Goal: Information Seeking & Learning: Compare options

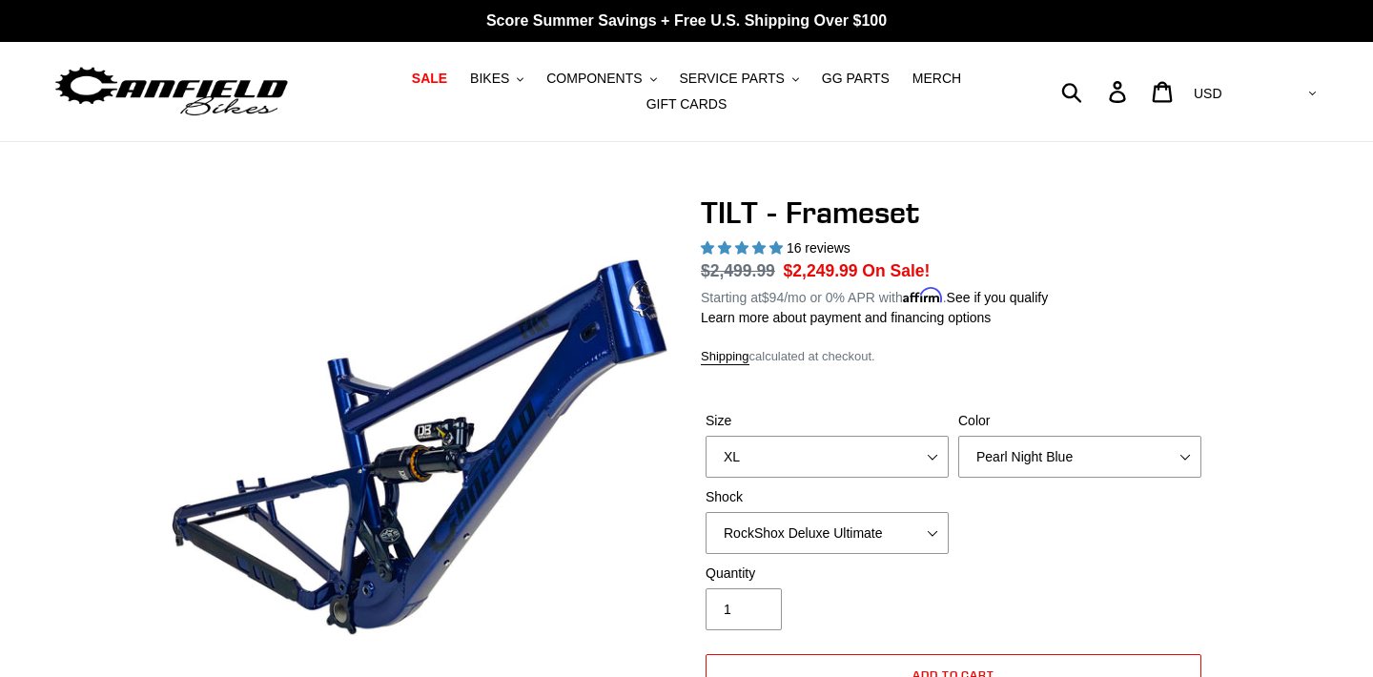
select select "XL"
select select "RockShox Deluxe Ultimate"
select select "highest-rating"
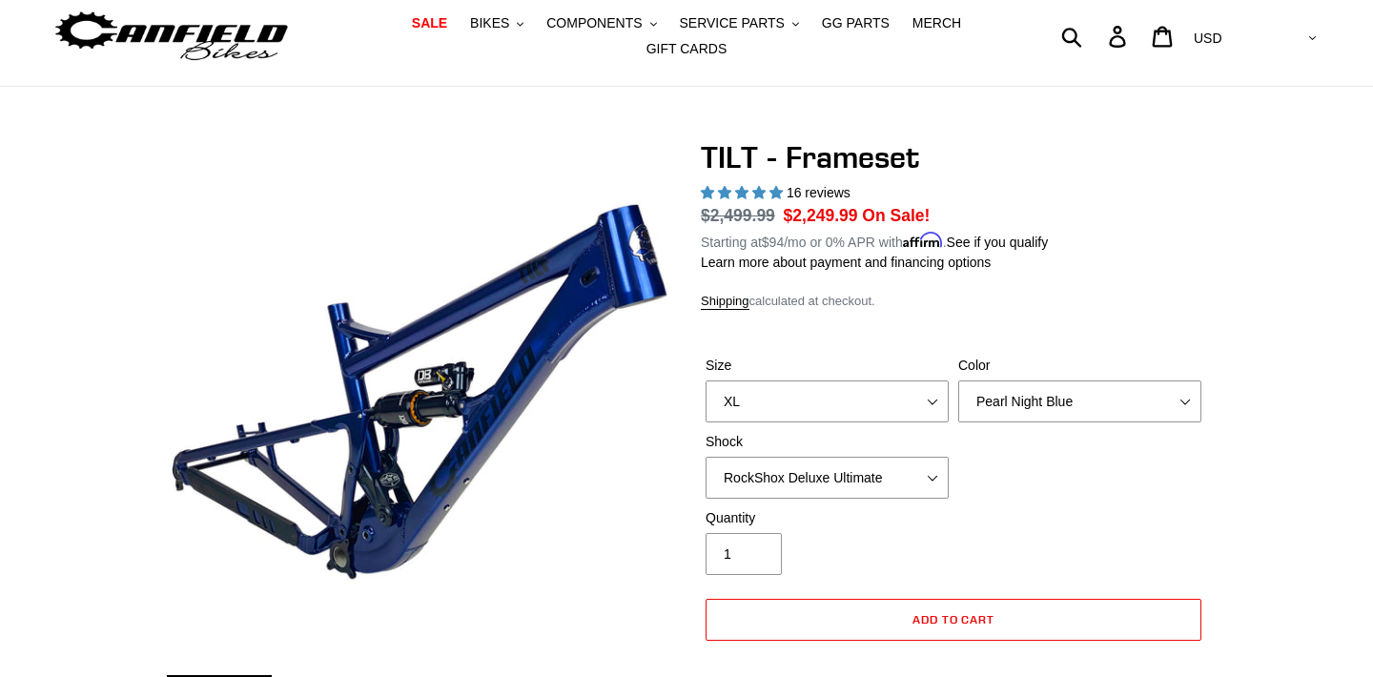
select select "EXT Storia Lok V3"
click at [503, 15] on span "BIKES" at bounding box center [489, 23] width 39 height 16
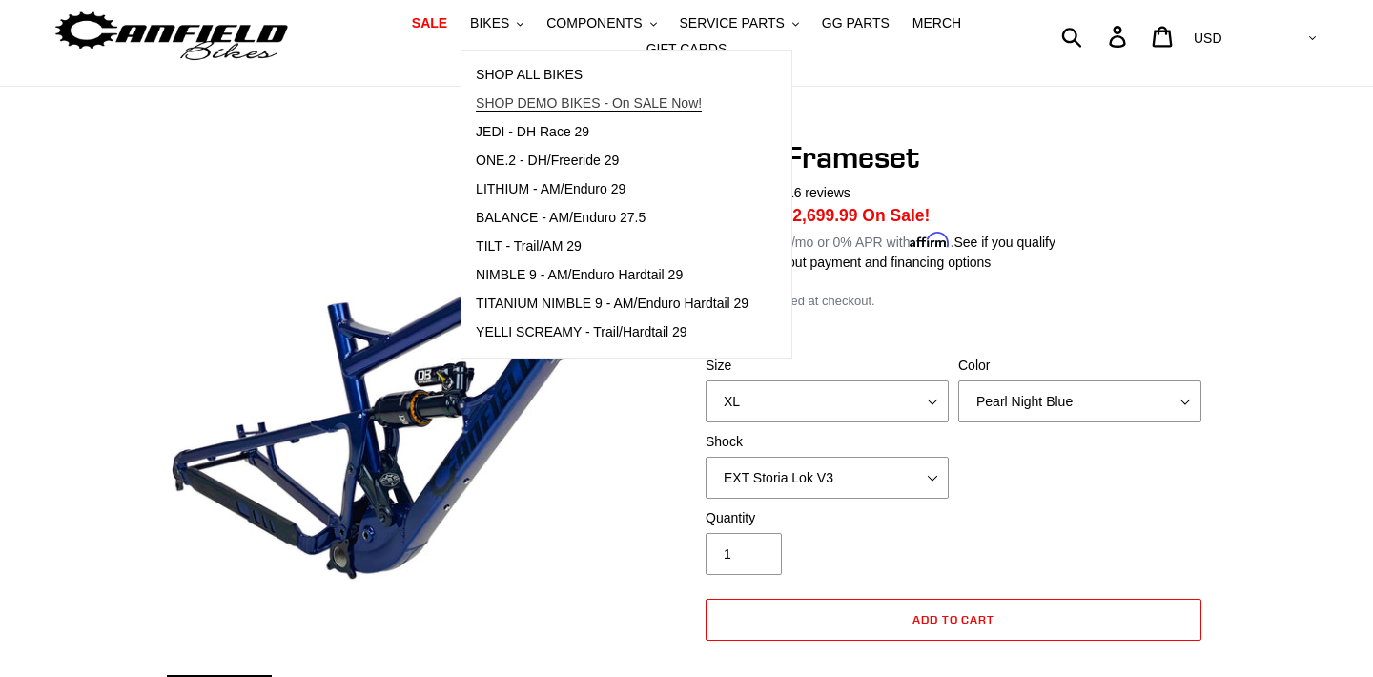
click at [511, 102] on span "SHOP DEMO BIKES - On SALE Now!" at bounding box center [589, 103] width 226 height 16
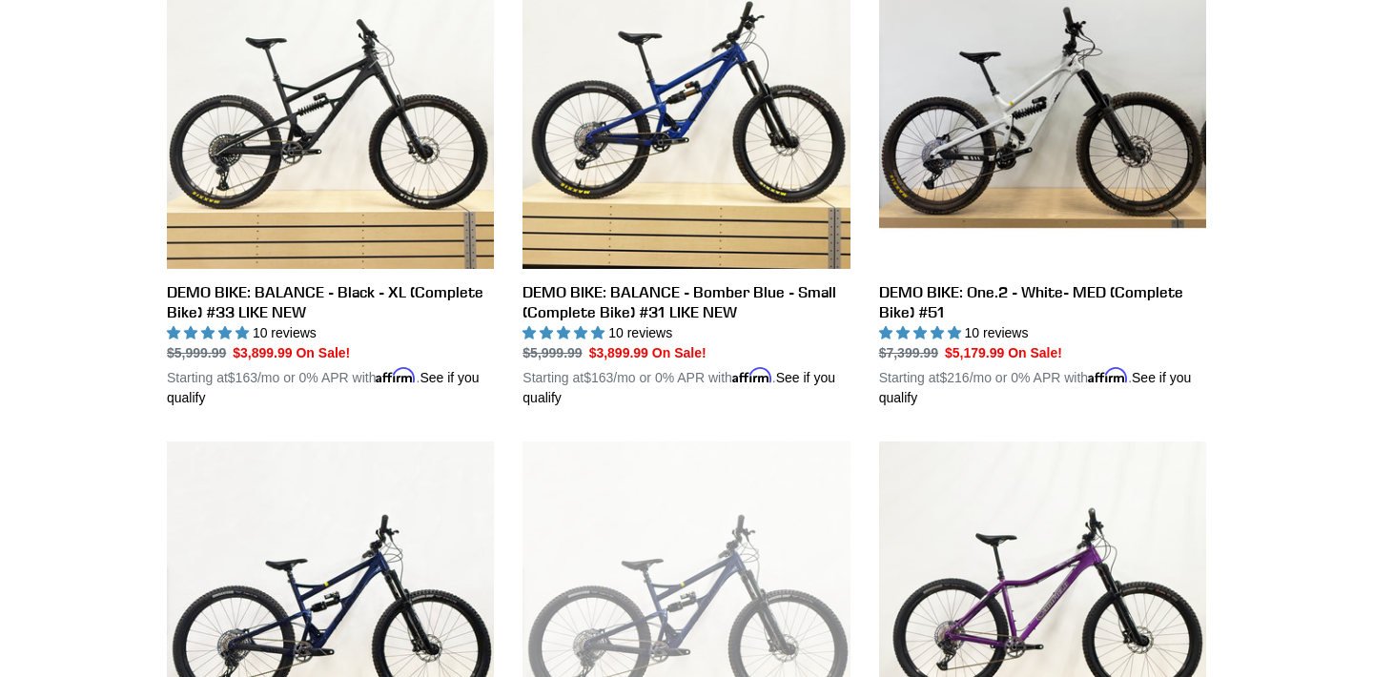
scroll to position [625, 0]
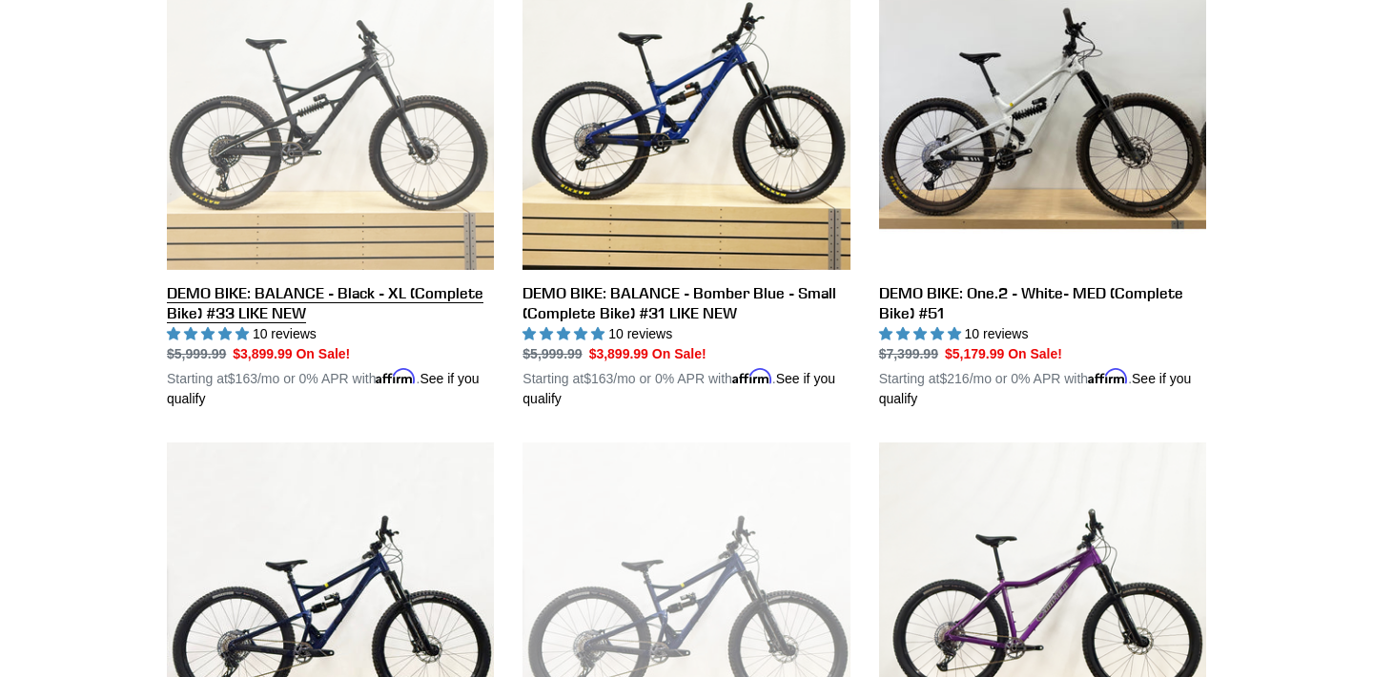
click at [214, 303] on link "DEMO BIKE: BALANCE - Black - XL (Complete Bike) #33 LIKE NEW" at bounding box center [330, 176] width 327 height 466
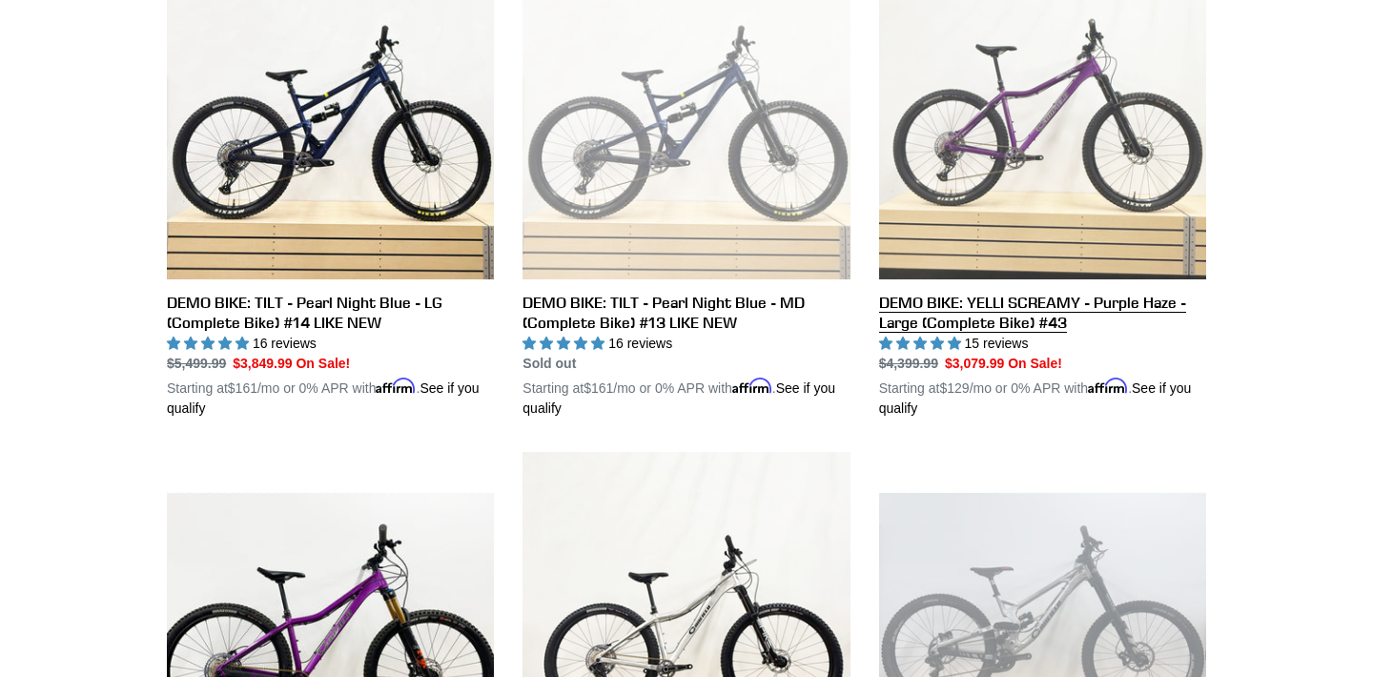
scroll to position [1113, 0]
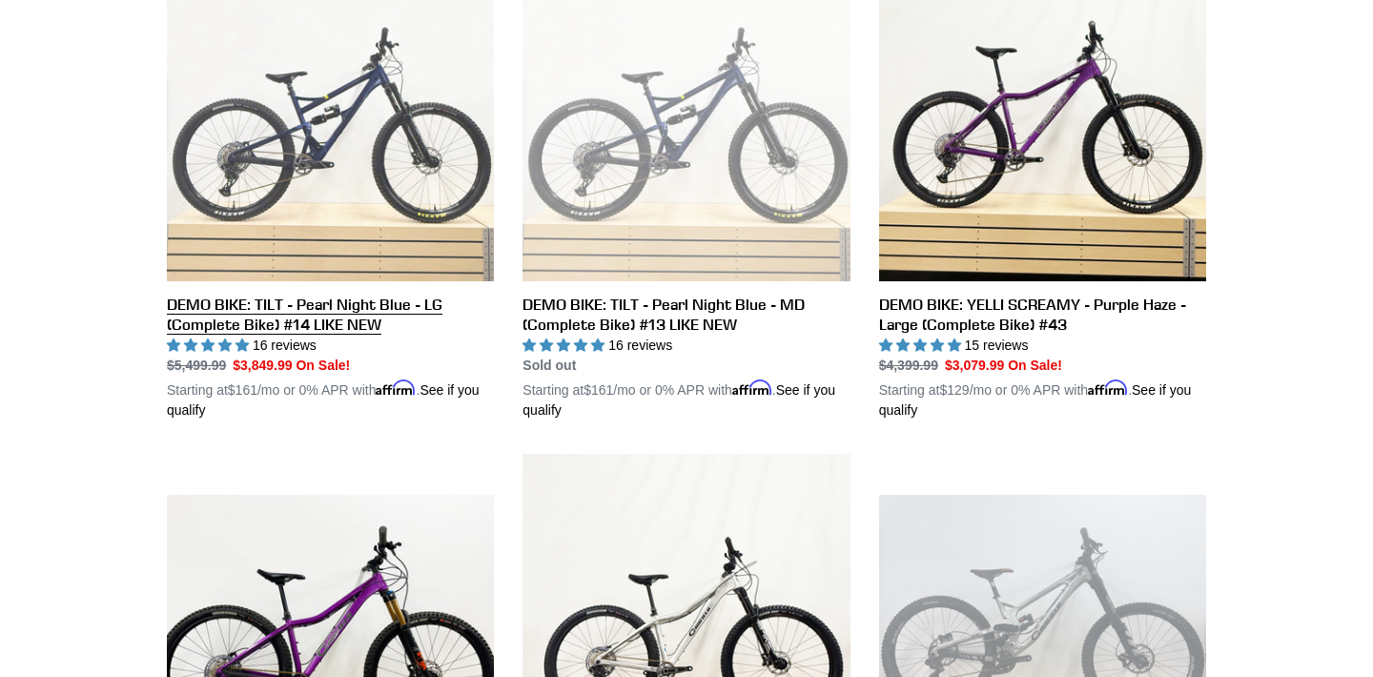
click at [342, 296] on link "DEMO BIKE: TILT - Pearl Night Blue - LG (Complete Bike) #14 LIKE NEW" at bounding box center [330, 187] width 327 height 466
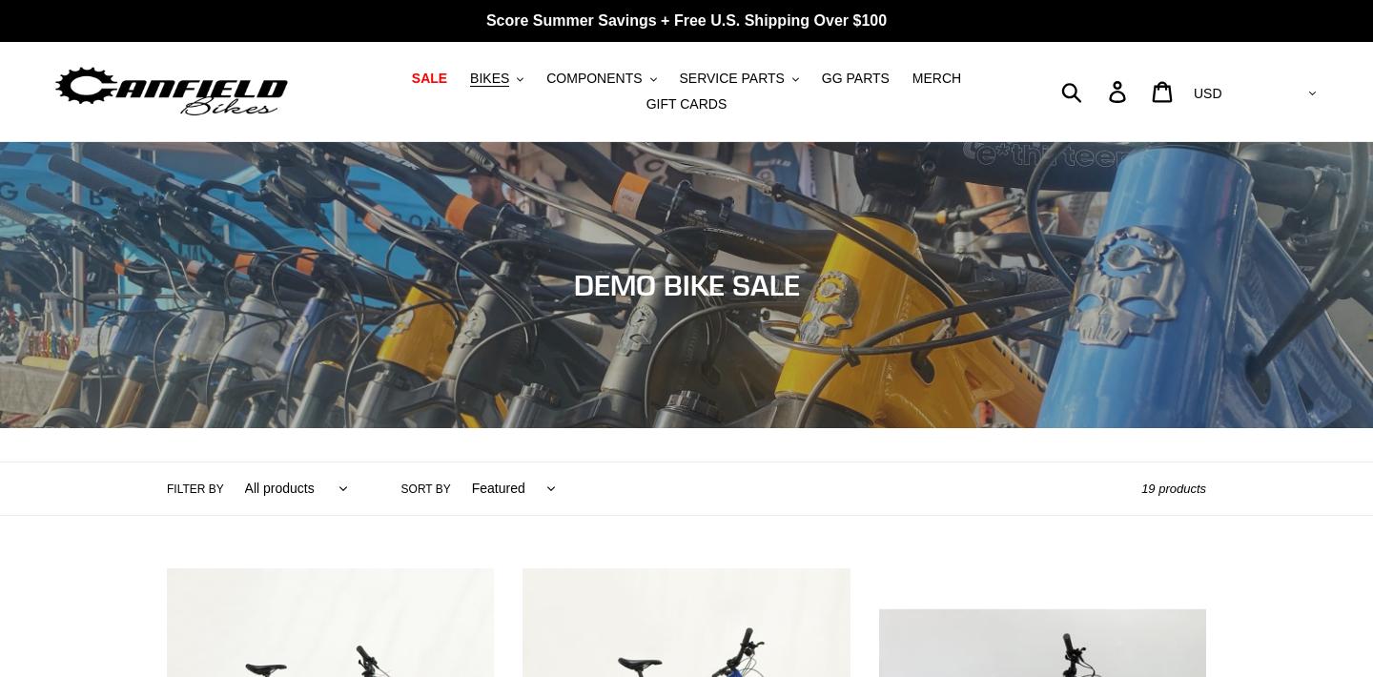
scroll to position [0, 0]
click at [509, 76] on span "BIKES" at bounding box center [489, 79] width 39 height 16
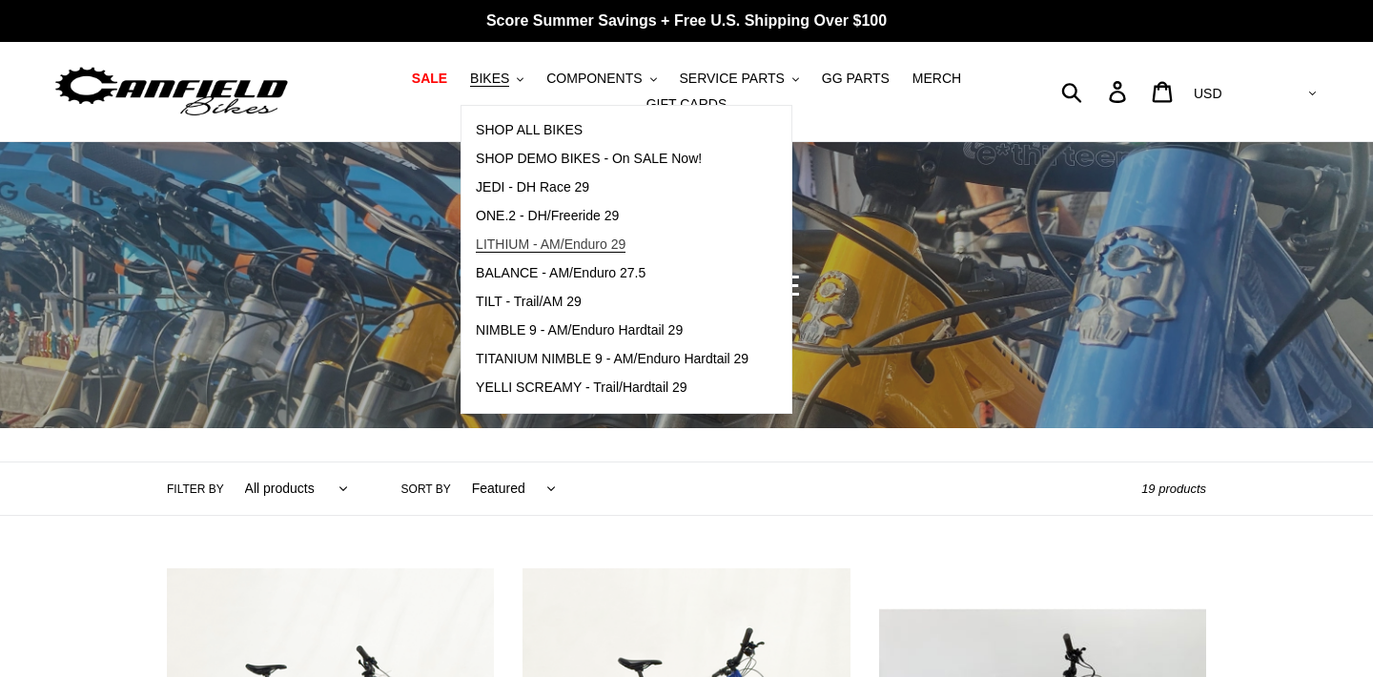
click at [553, 252] on span "LITHIUM - AM/Enduro 29" at bounding box center [551, 244] width 150 height 16
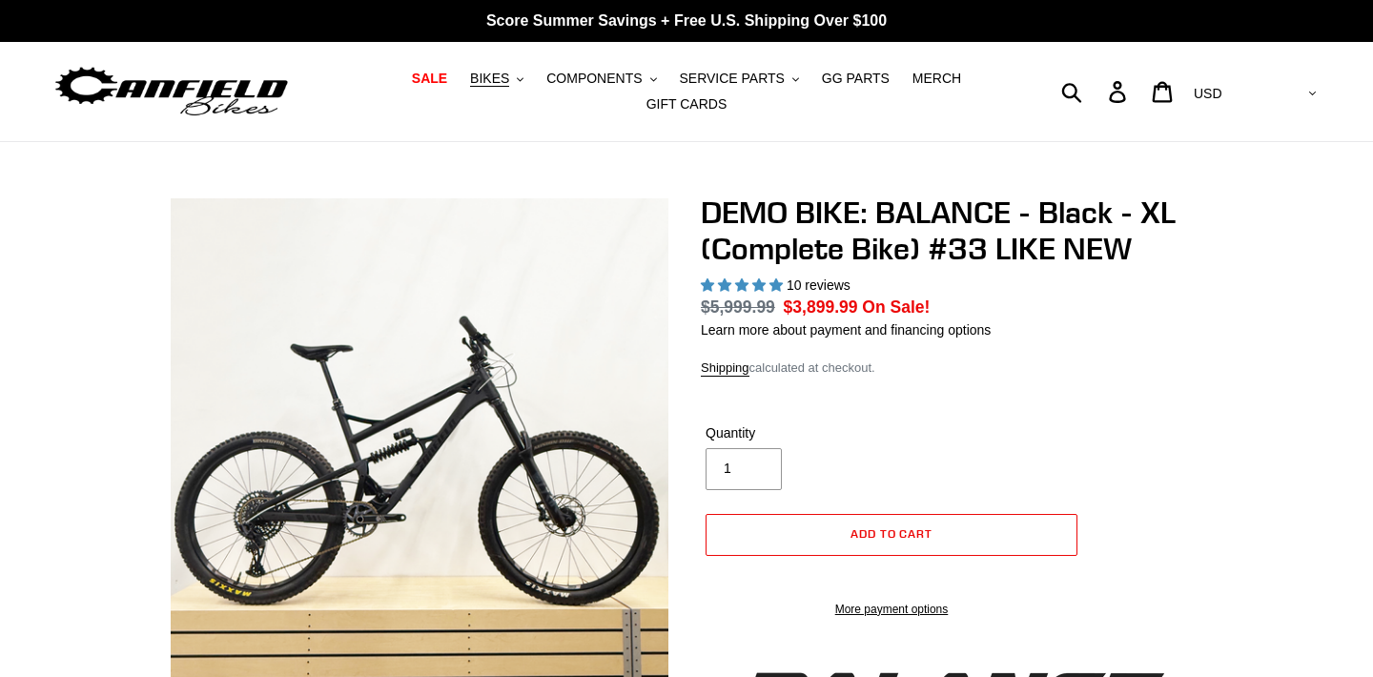
select select "highest-rating"
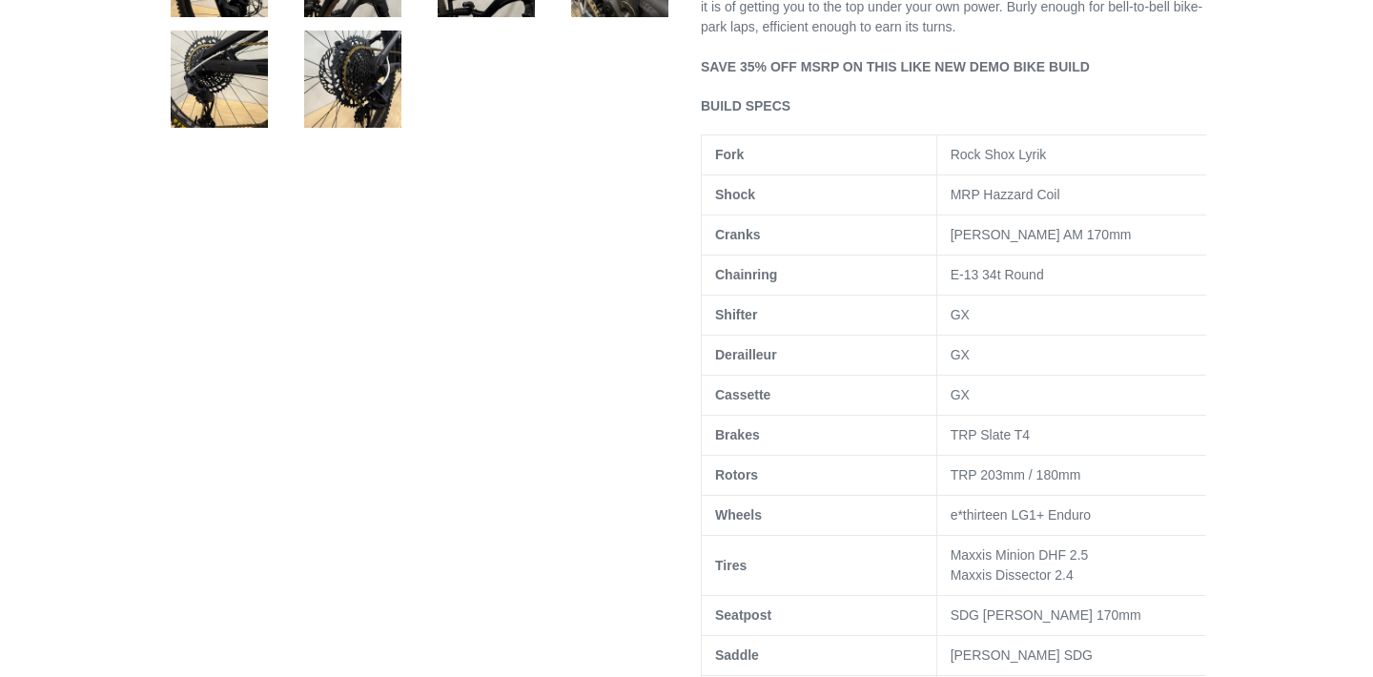
scroll to position [926, 0]
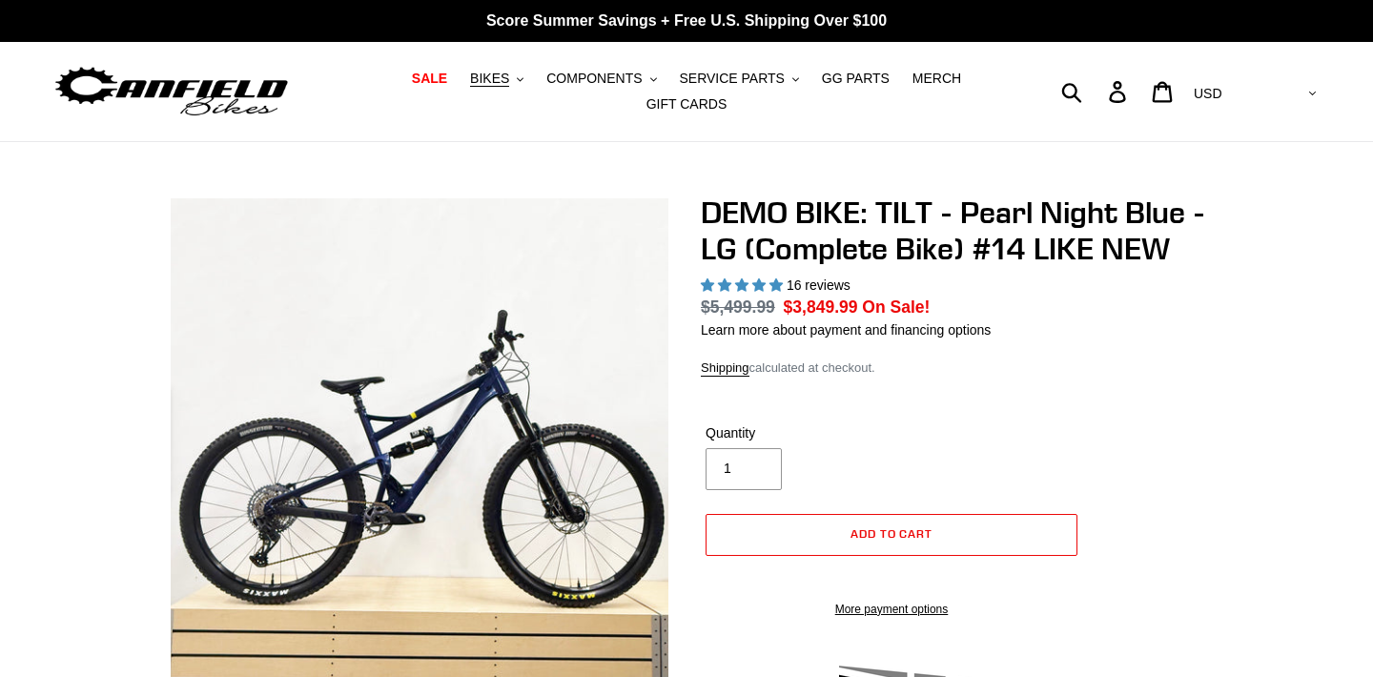
select select "highest-rating"
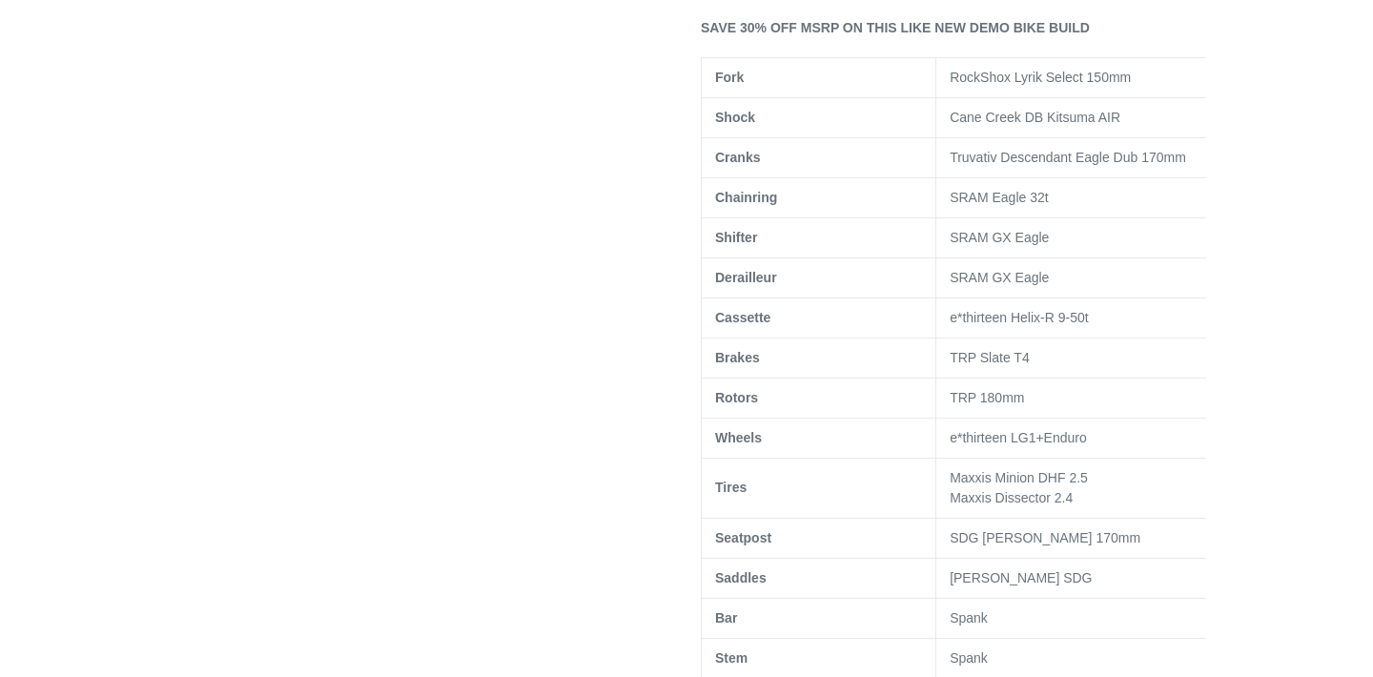
scroll to position [1149, 0]
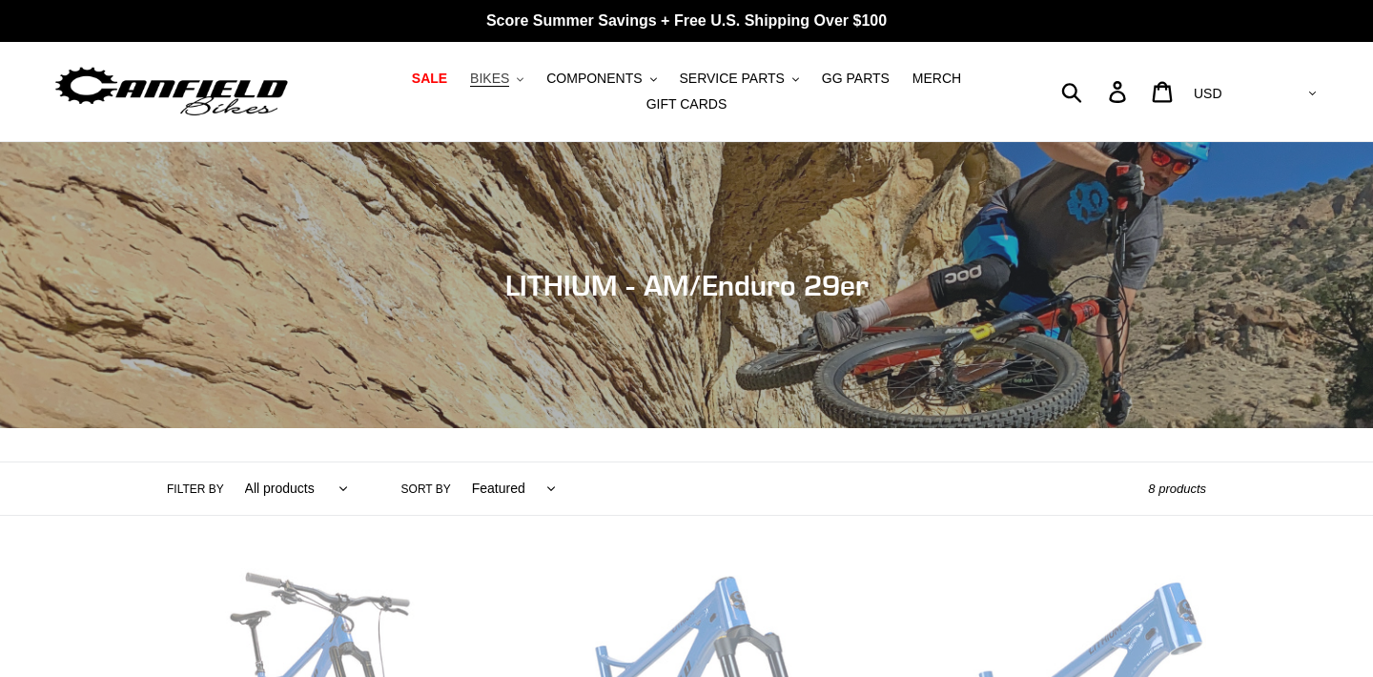
click at [500, 74] on span "BIKES" at bounding box center [489, 79] width 39 height 16
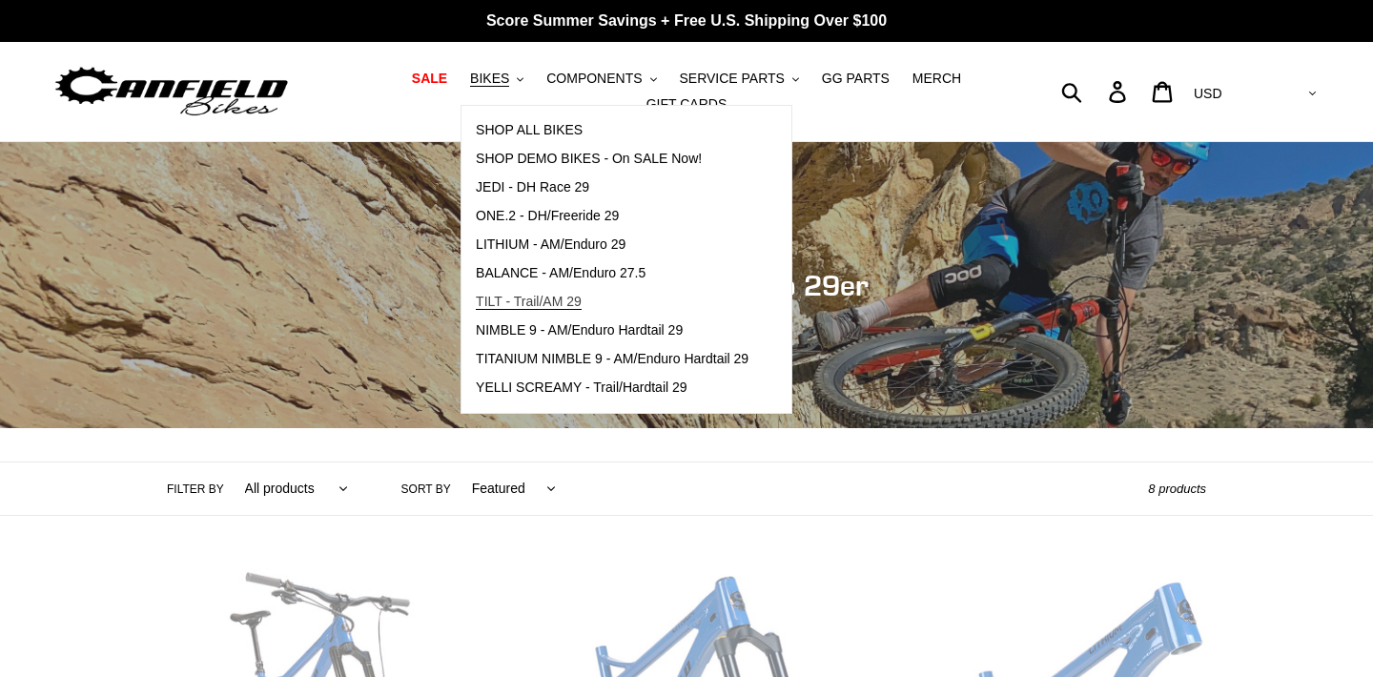
click at [520, 296] on span "TILT - Trail/AM 29" at bounding box center [529, 302] width 106 height 16
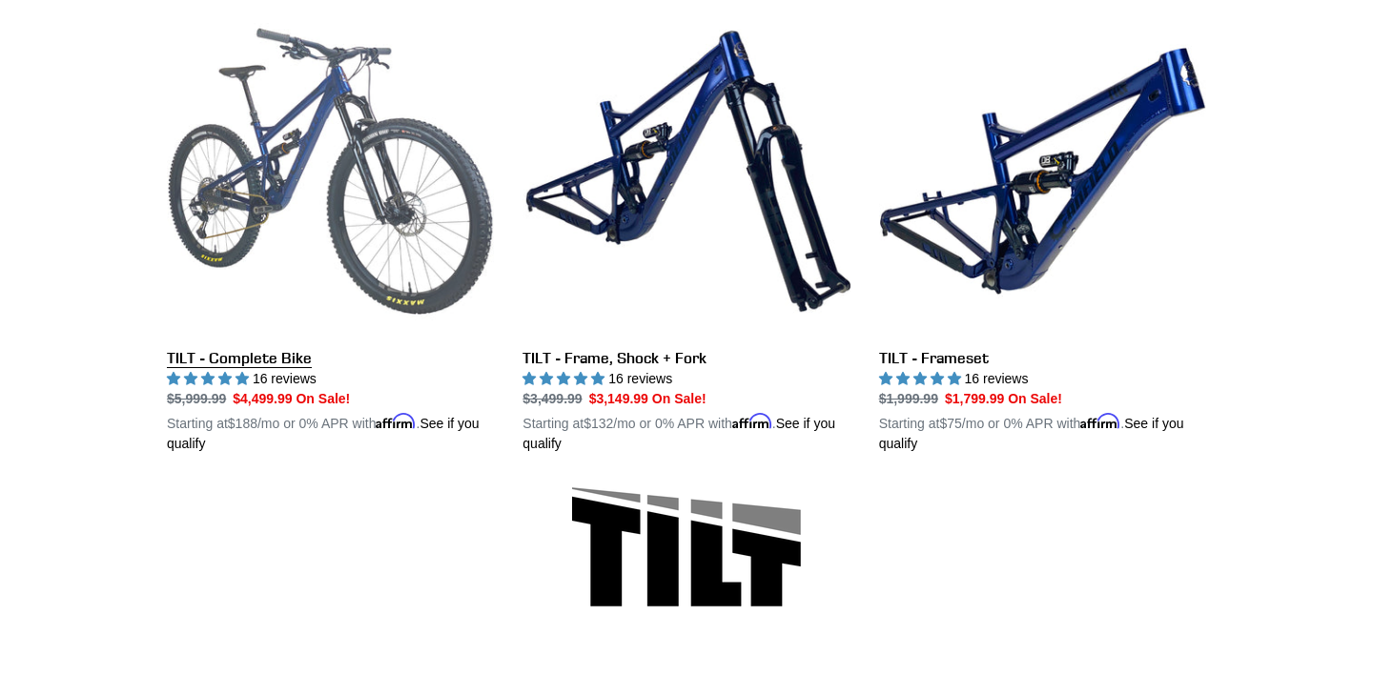
scroll to position [557, 0]
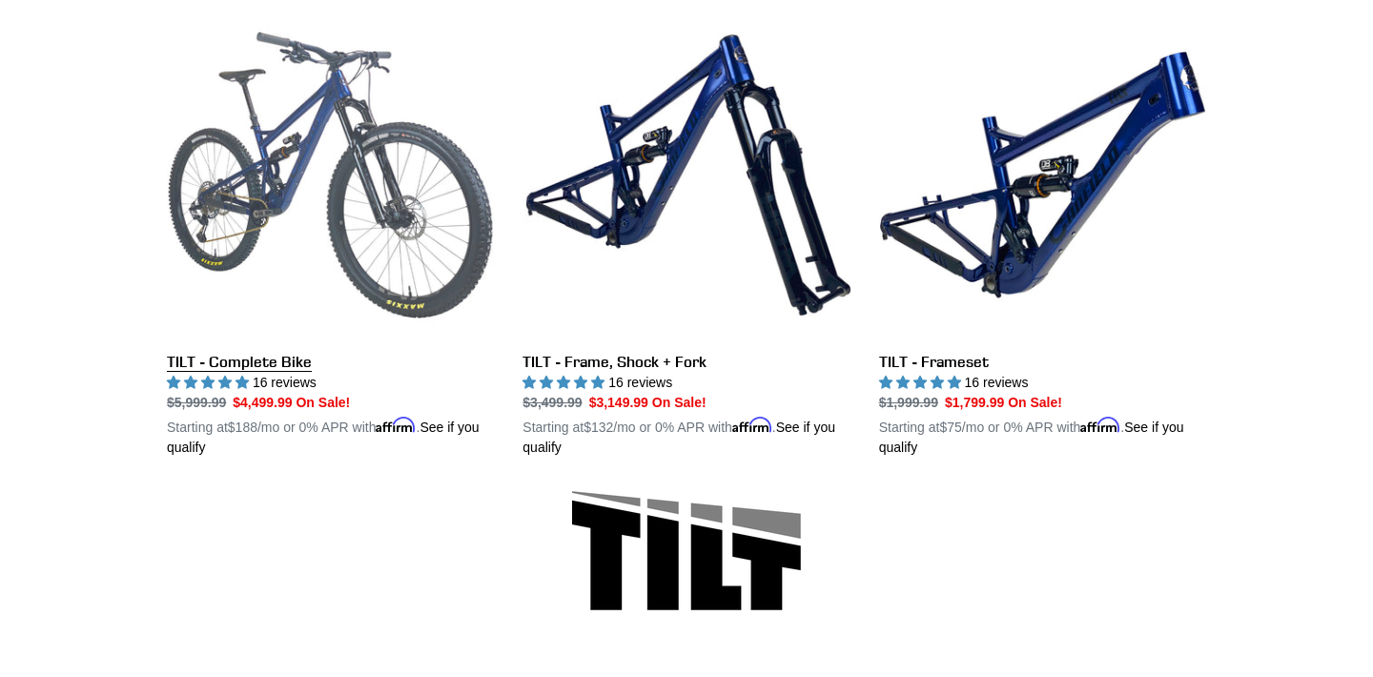
click at [268, 359] on link "TILT - Complete Bike" at bounding box center [330, 234] width 327 height 446
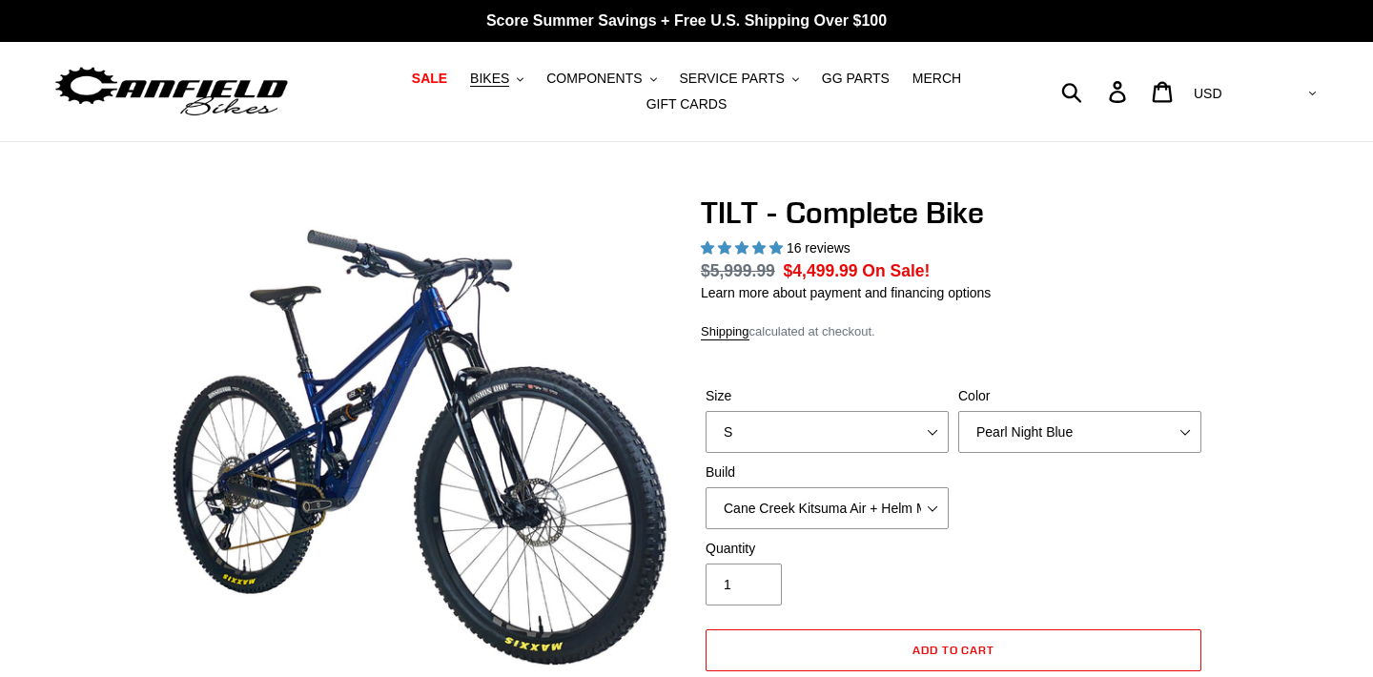
select select "highest-rating"
click at [747, 428] on div "Size S M L" at bounding box center [827, 419] width 253 height 67
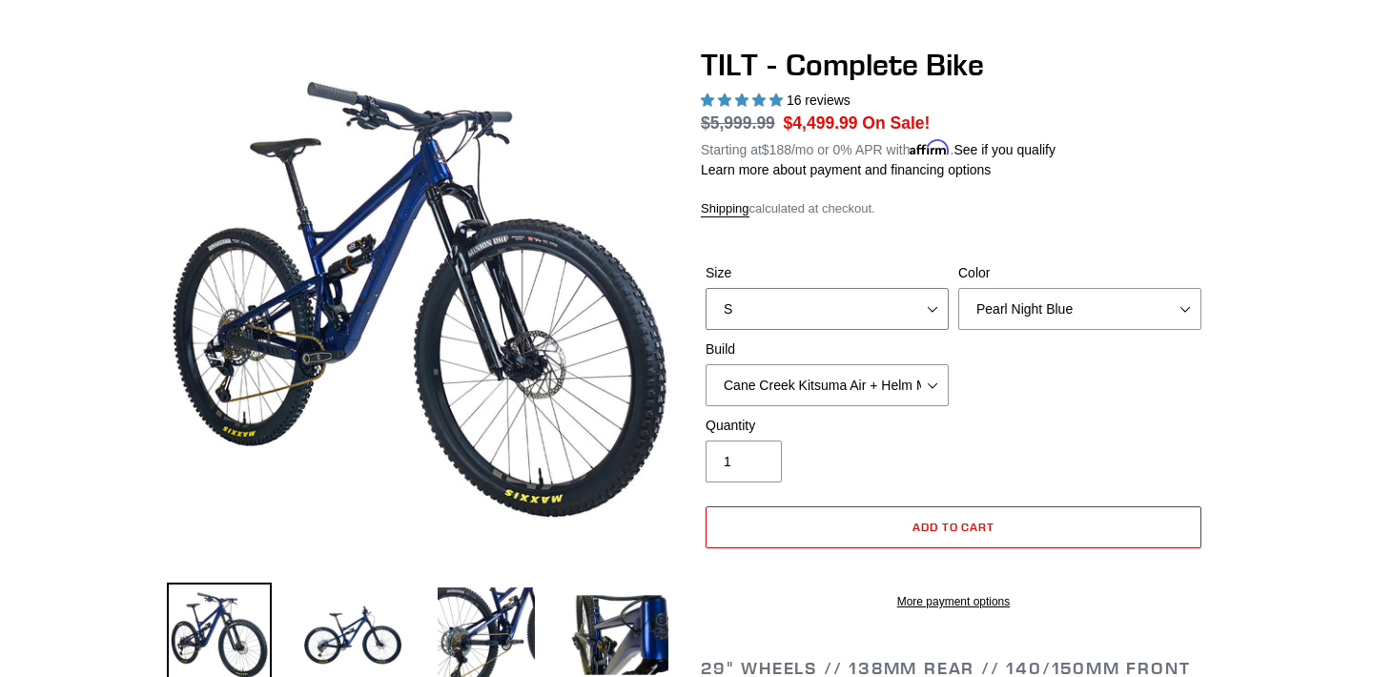
scroll to position [152, 0]
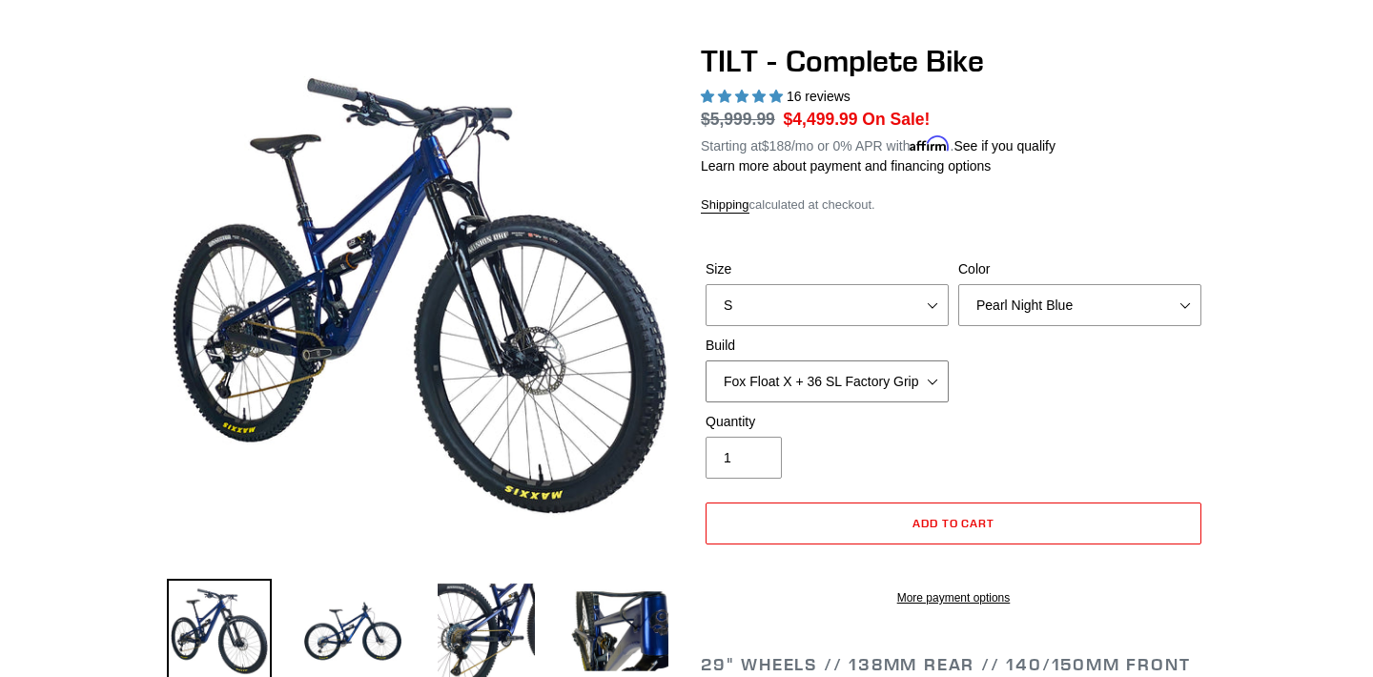
select select "Cane Creek Kitsuma Air + Helm MKII 140 + SRAM GX"
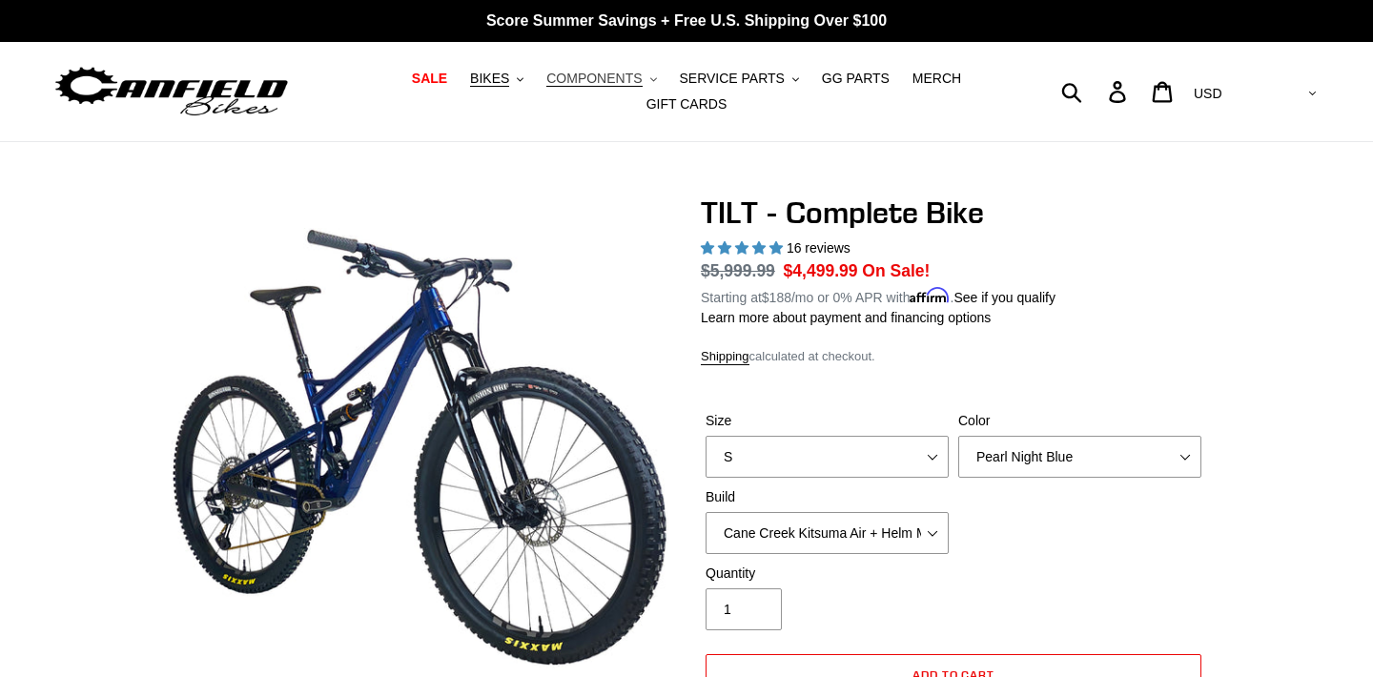
click at [615, 76] on span "COMPONENTS" at bounding box center [593, 79] width 95 height 16
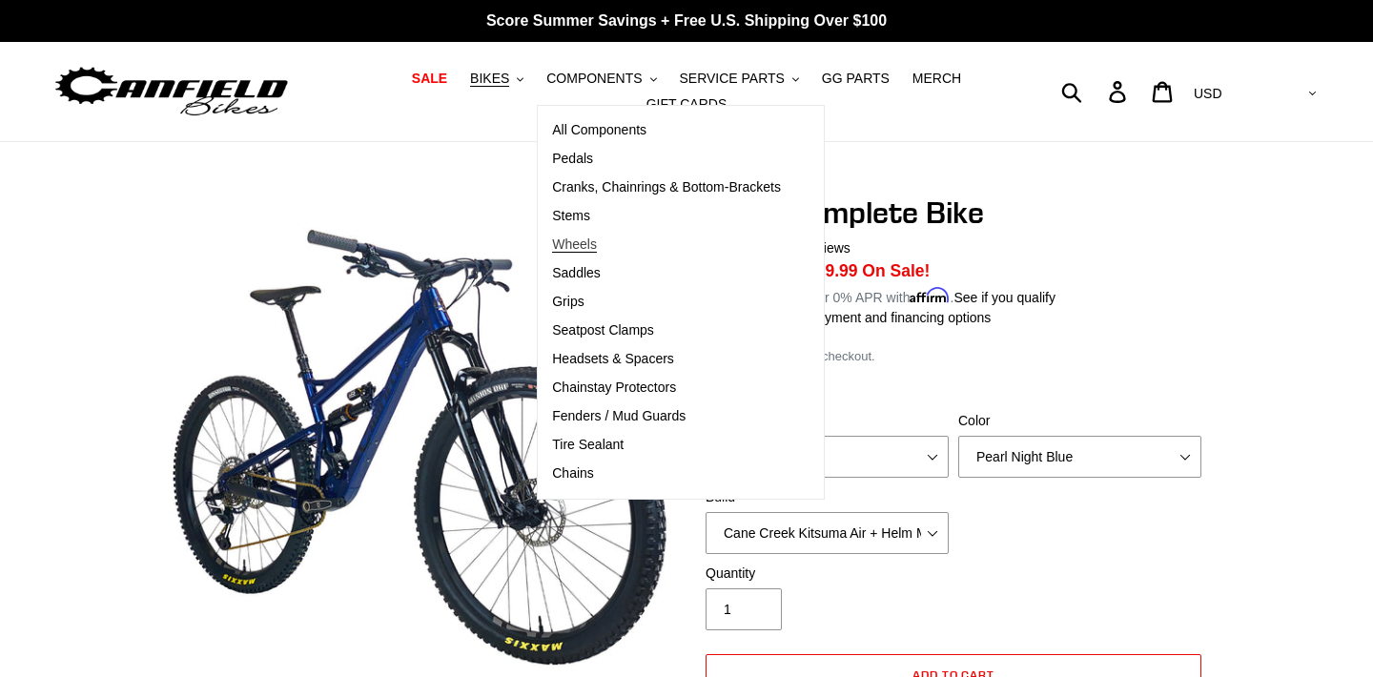
click at [577, 243] on span "Wheels" at bounding box center [574, 244] width 45 height 16
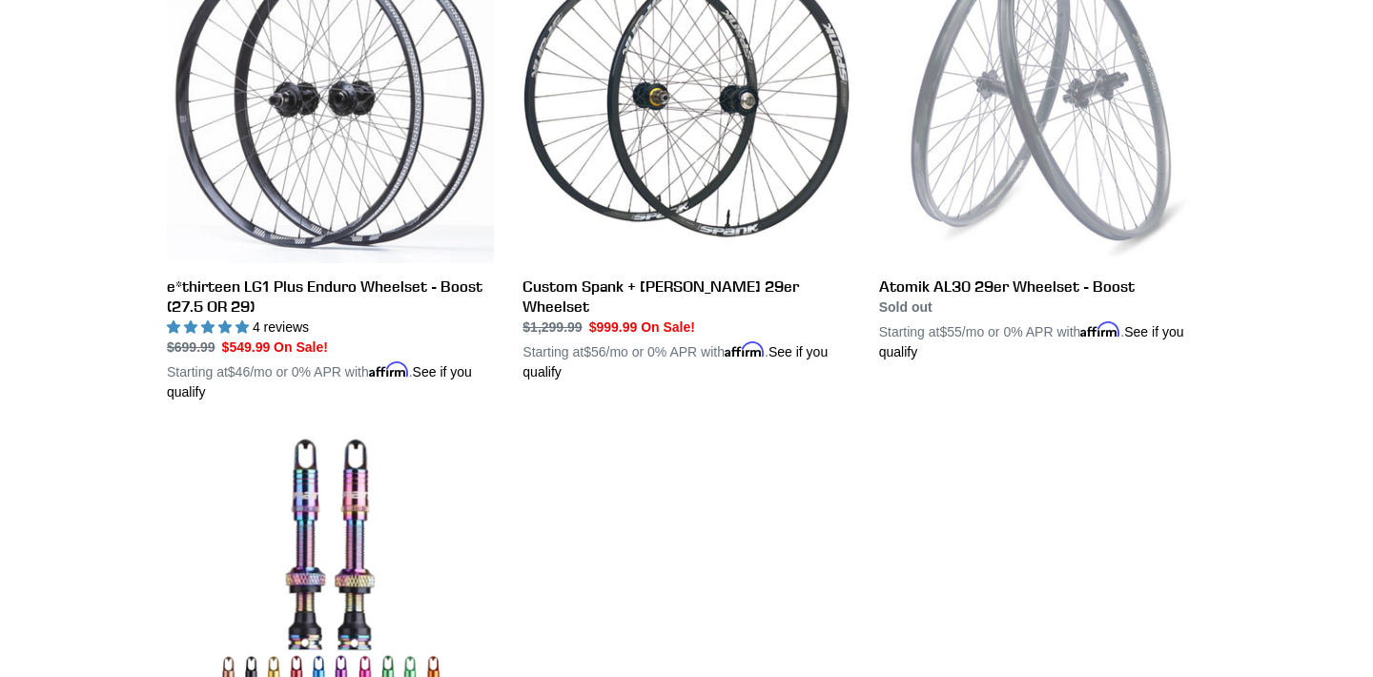
scroll to position [635, 0]
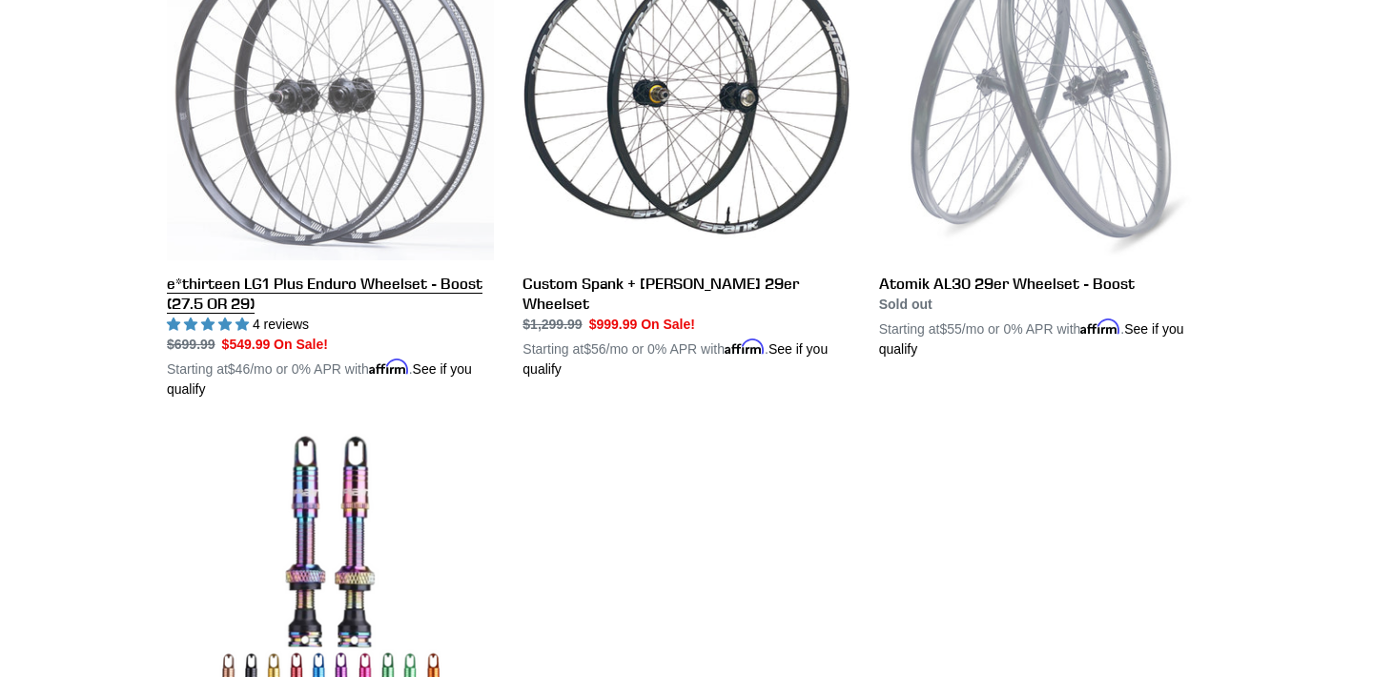
click at [294, 293] on link "e*thirteen LG1 Plus Enduro Wheelset - Boost (27.5 OR 29)" at bounding box center [330, 166] width 327 height 466
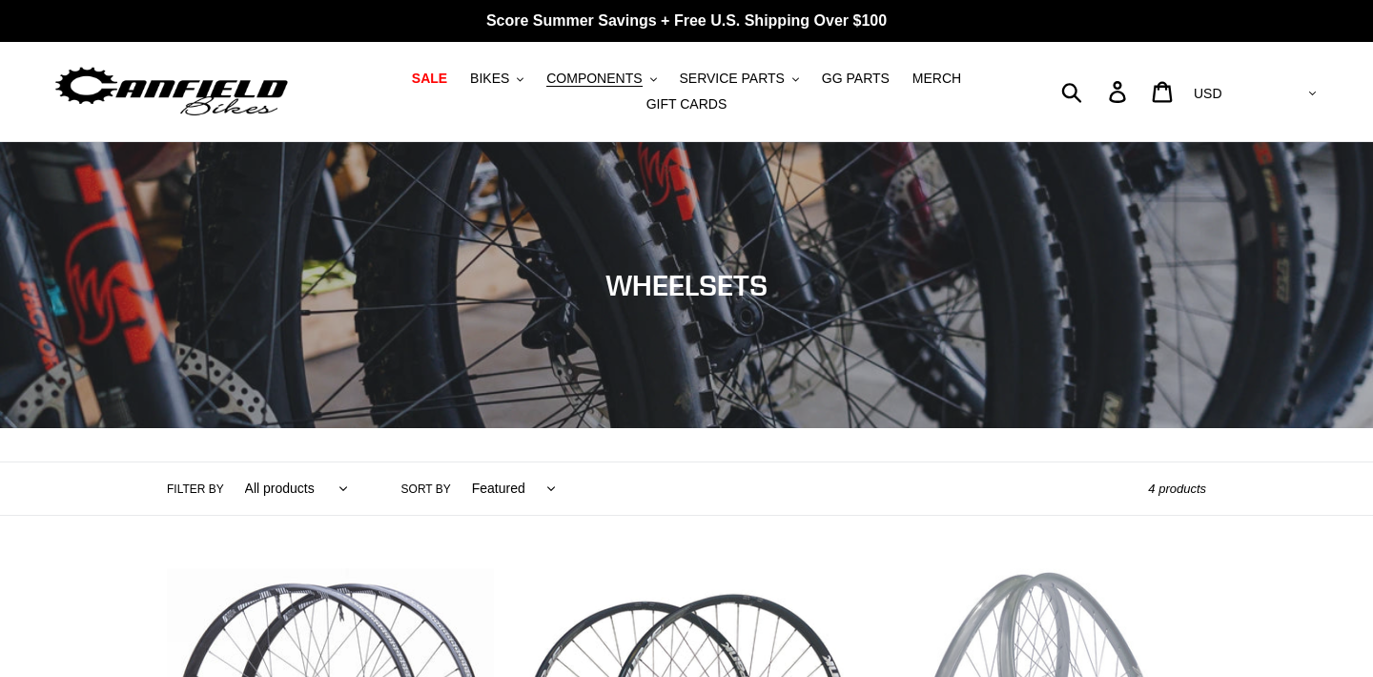
scroll to position [0, 0]
click at [623, 77] on span "COMPONENTS" at bounding box center [593, 79] width 95 height 16
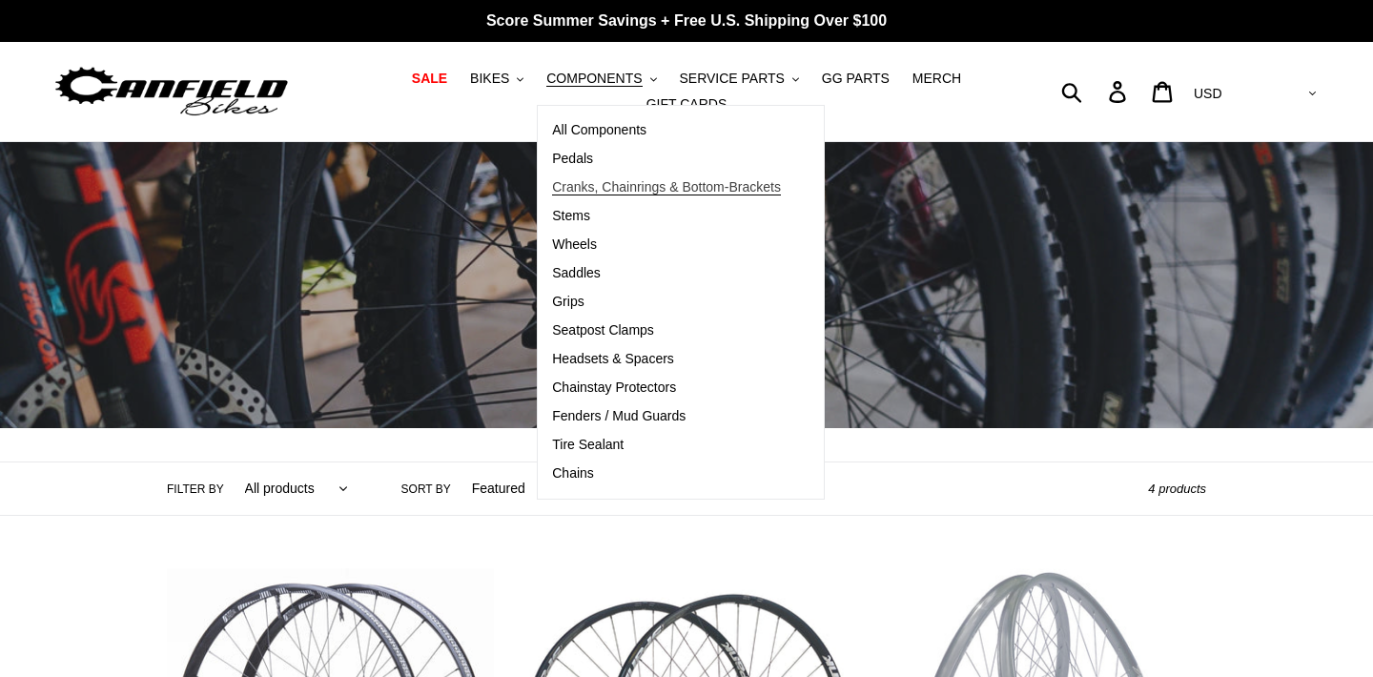
click at [576, 191] on span "Cranks, Chainrings & Bottom-Brackets" at bounding box center [666, 187] width 229 height 16
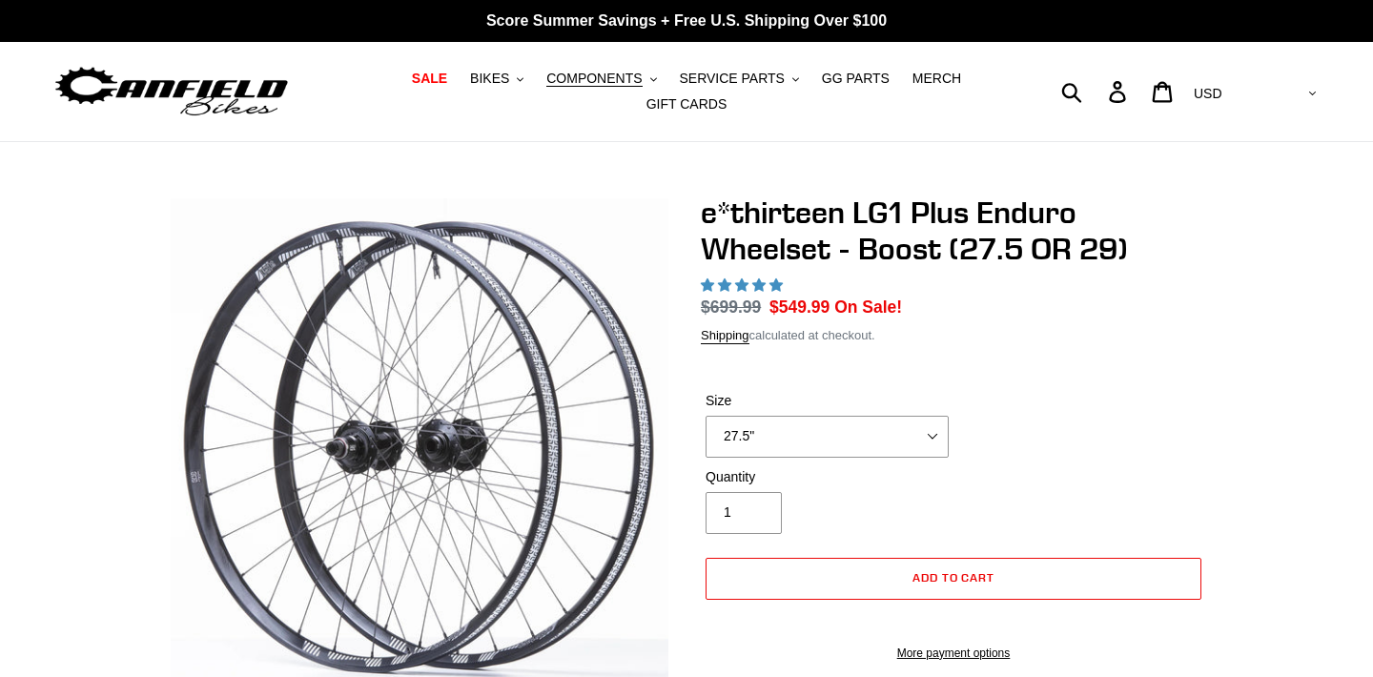
select select "highest-rating"
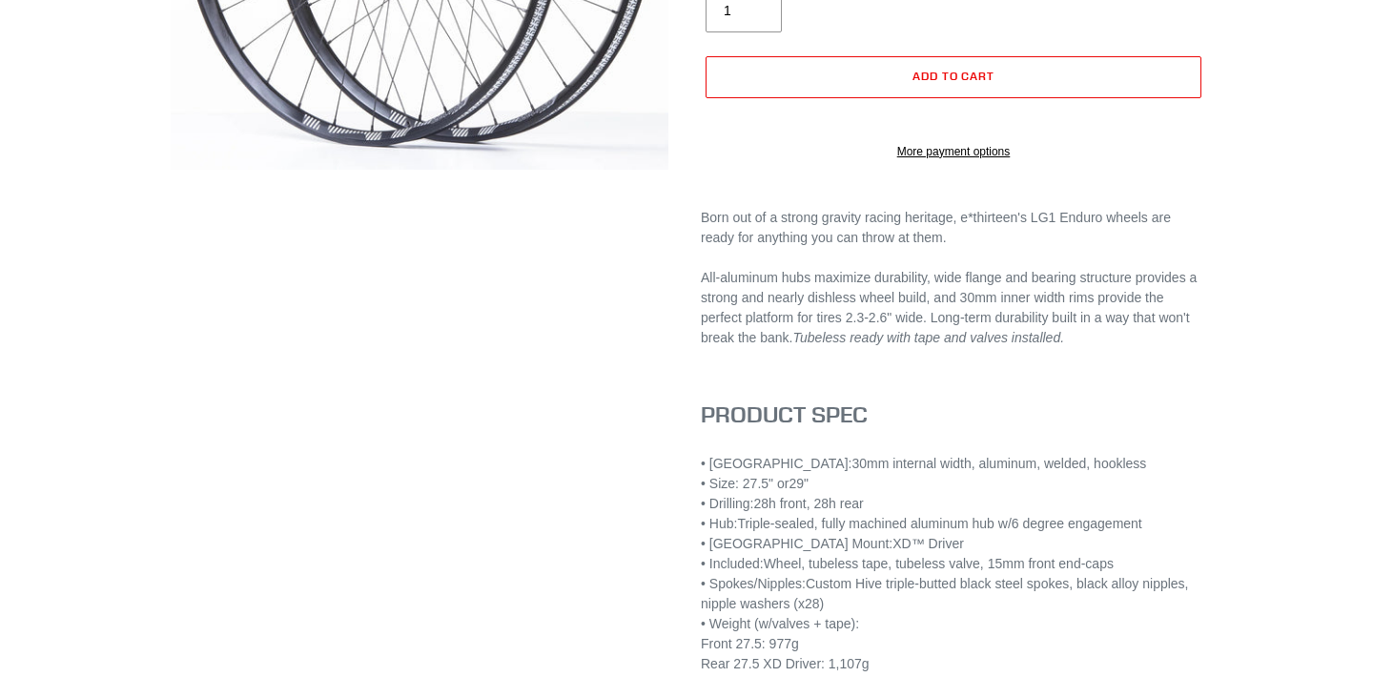
scroll to position [325, 0]
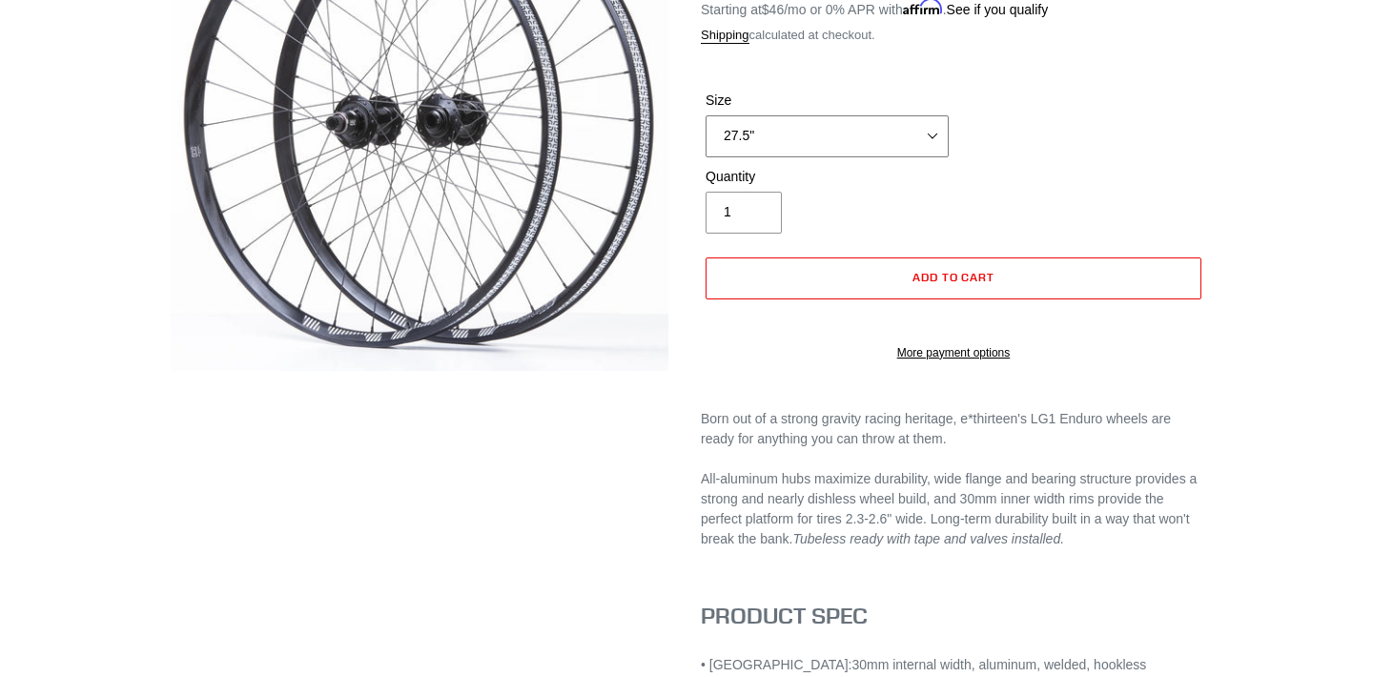
select select "29""
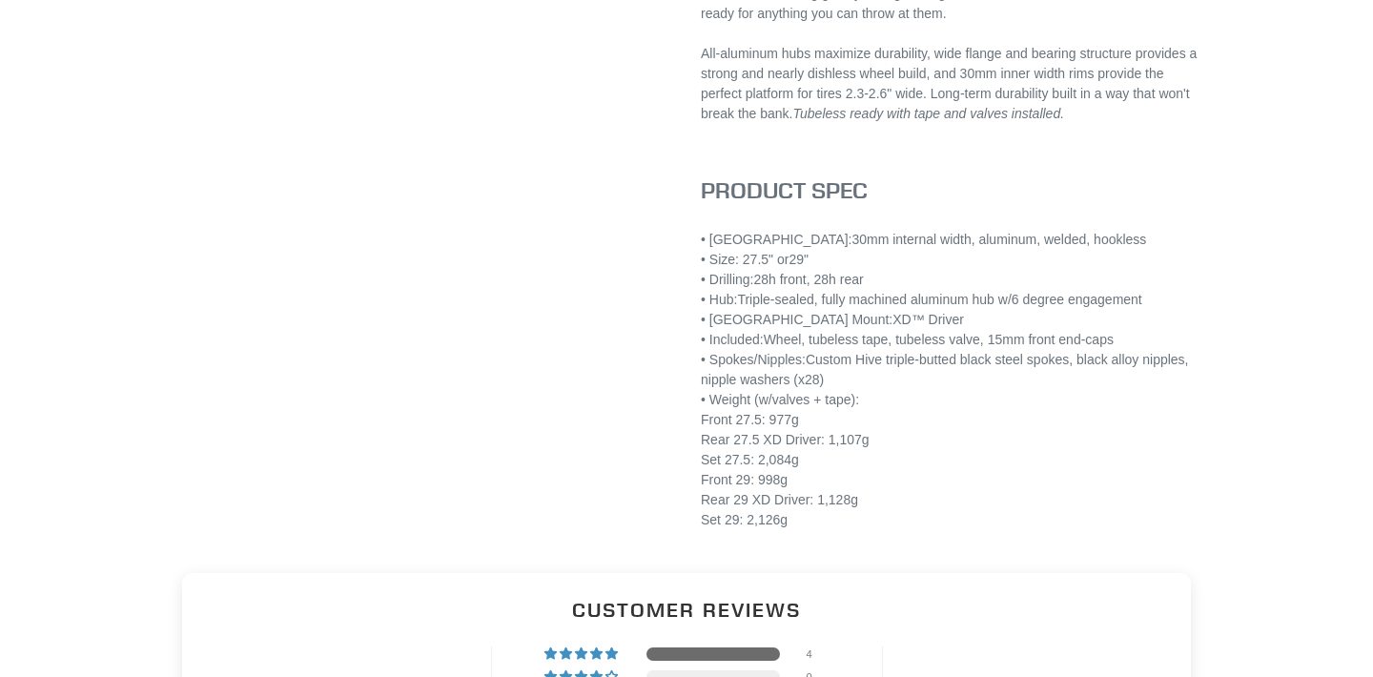
scroll to position [751, 0]
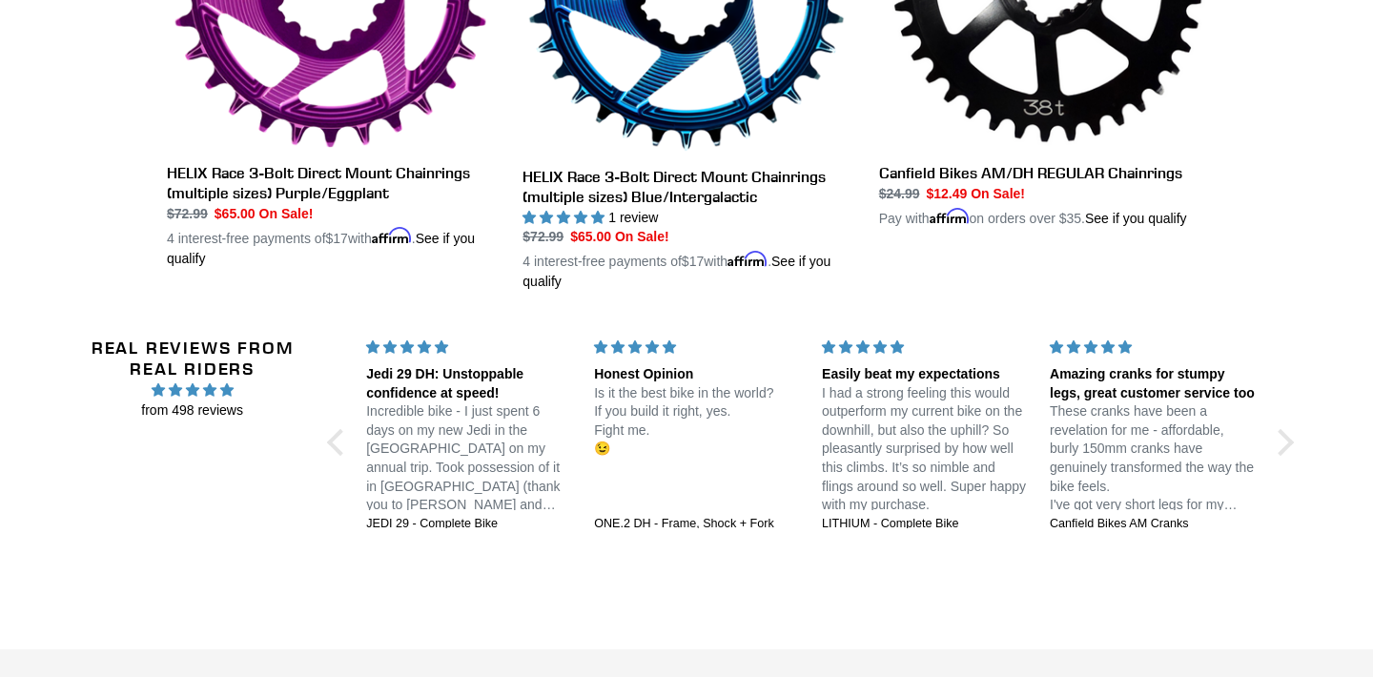
scroll to position [1935, 0]
